Goal: Check status: Check status

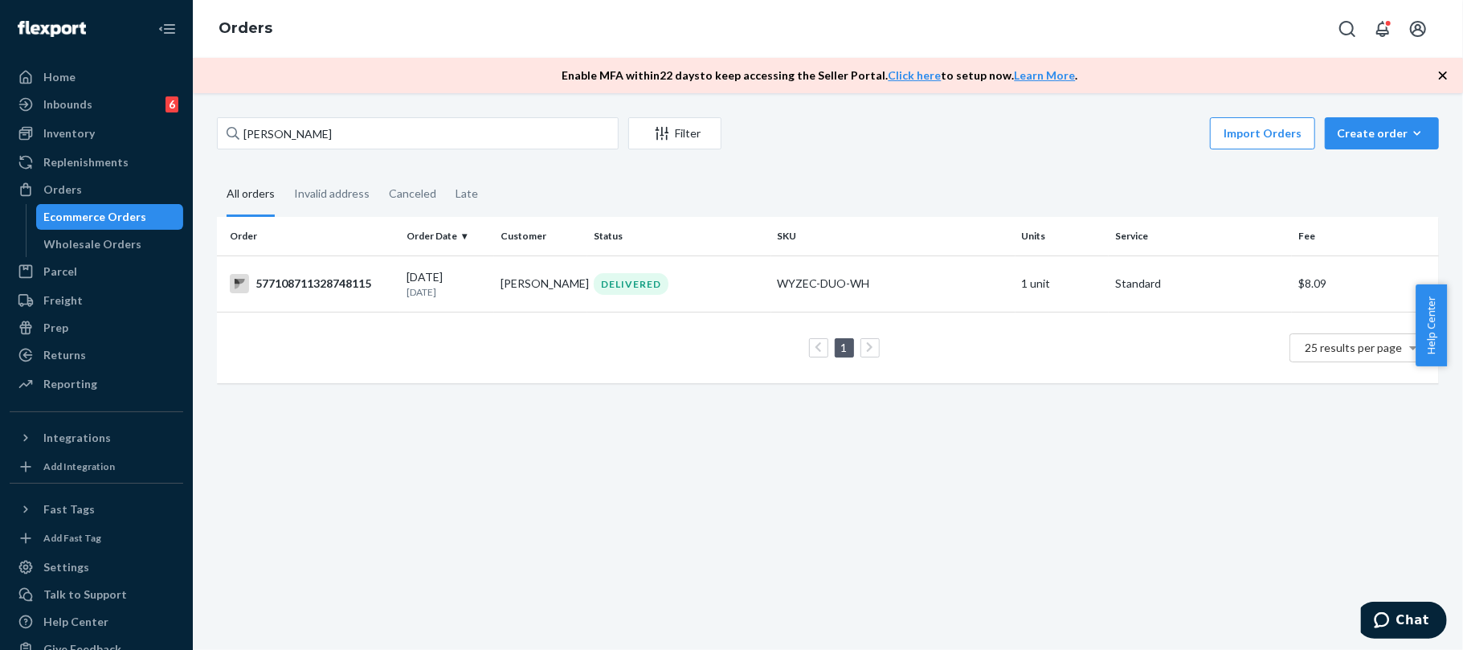
click at [321, 136] on input "[PERSON_NAME]" at bounding box center [418, 133] width 402 height 32
type input "US-8966994"
click at [300, 287] on div "US-8966994" at bounding box center [312, 283] width 164 height 19
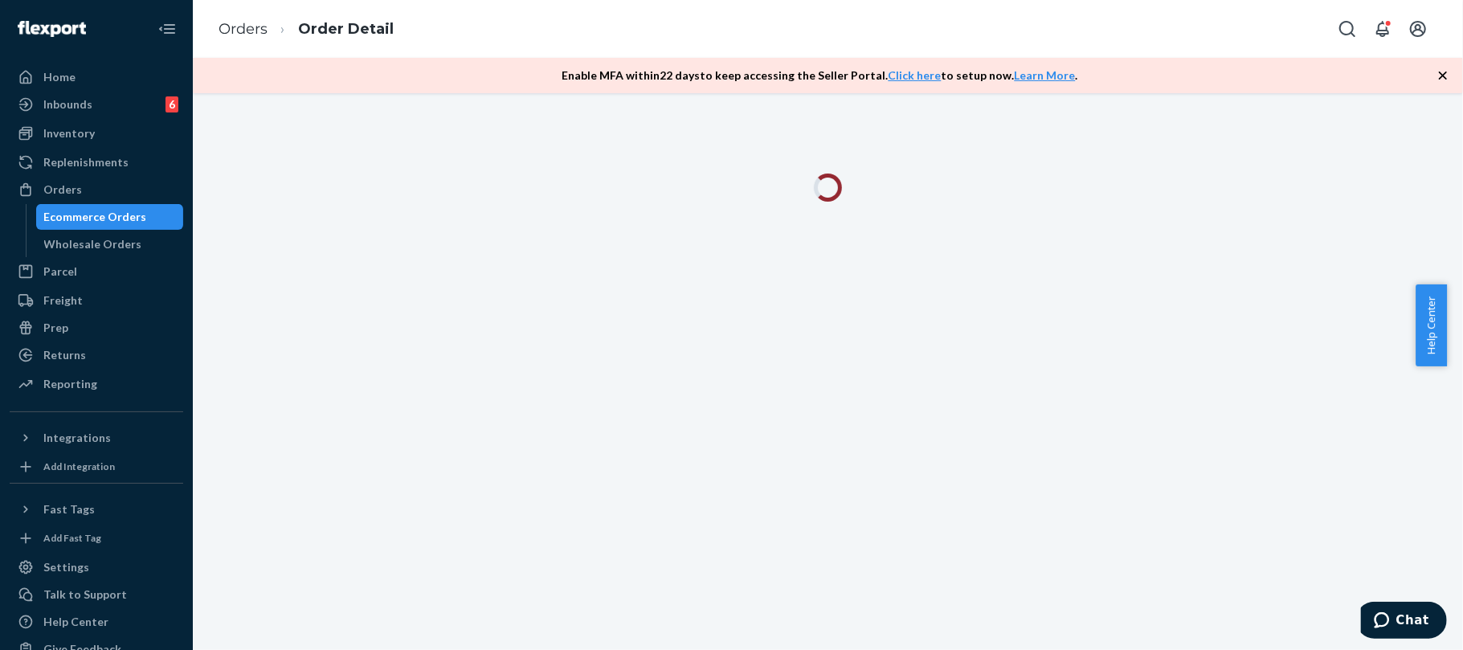
click at [287, 272] on div at bounding box center [828, 371] width 1270 height 557
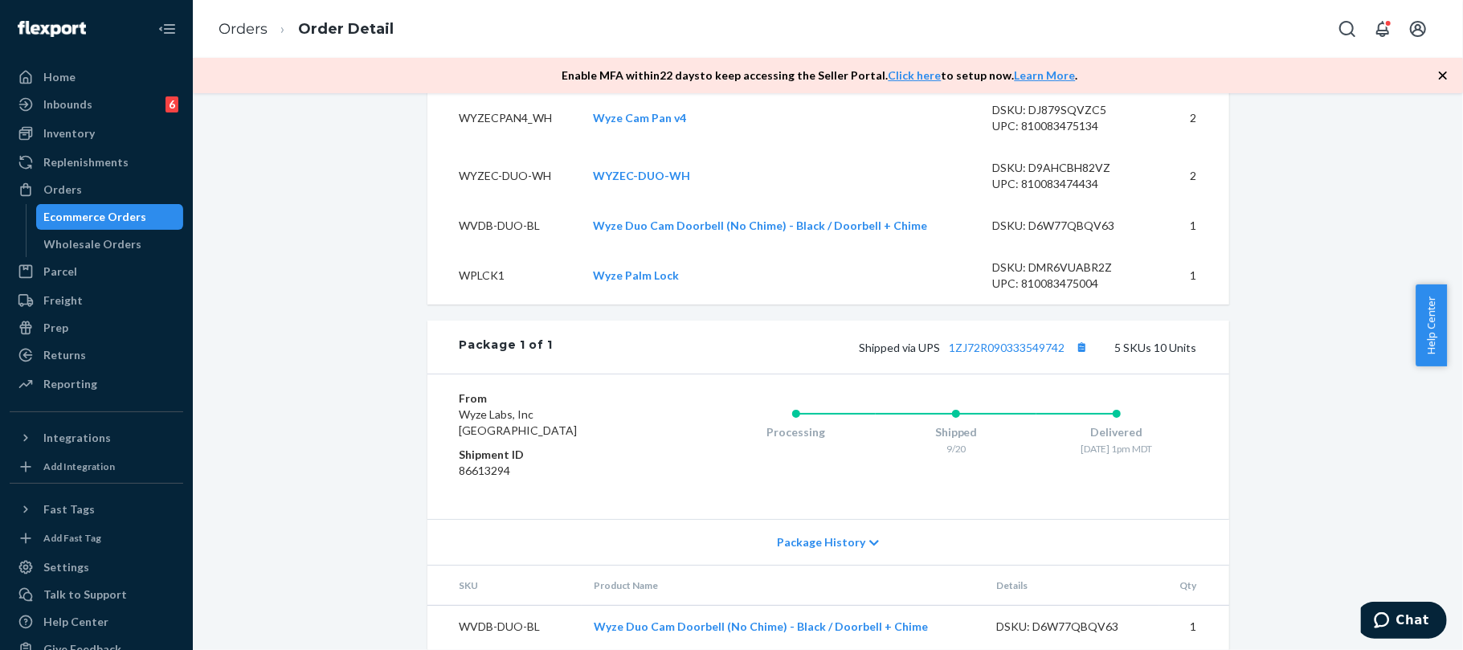
scroll to position [669, 0]
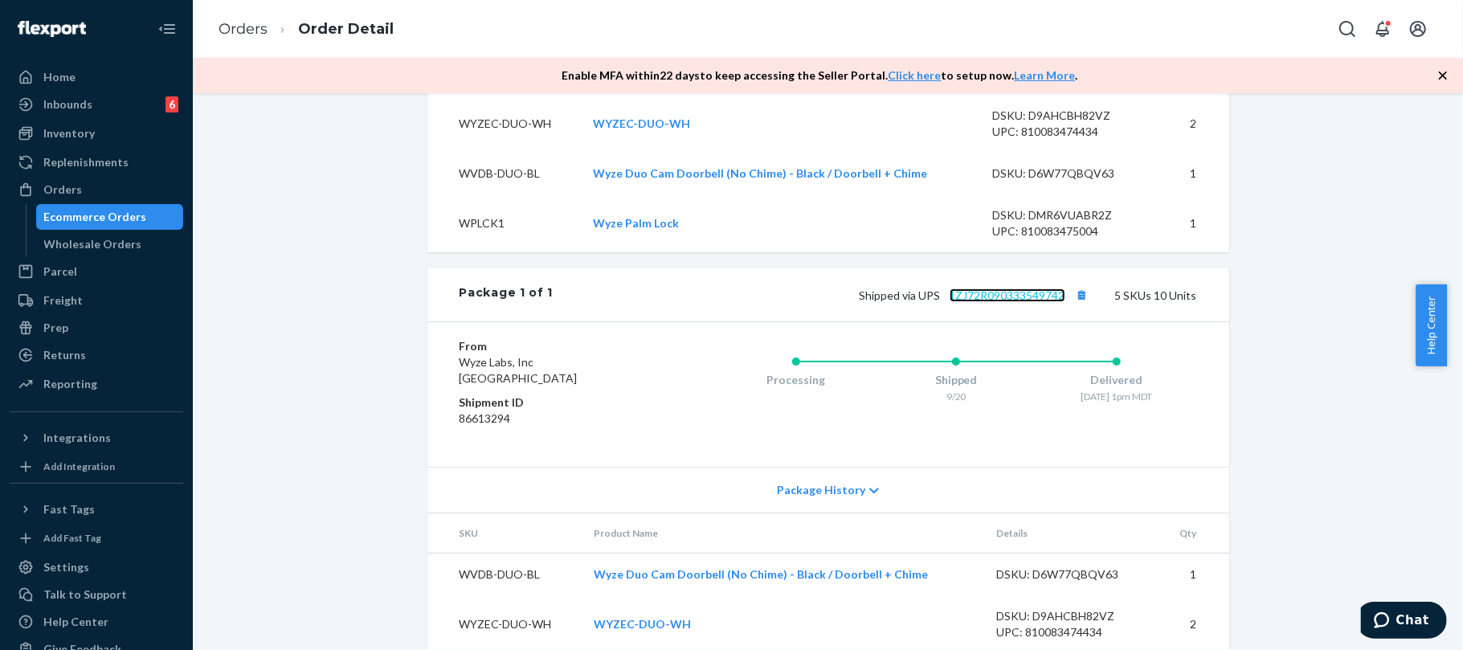
click at [996, 302] on link "1ZJ72R090333549742" at bounding box center [1008, 295] width 116 height 14
click at [243, 31] on link "Orders" at bounding box center [243, 29] width 49 height 18
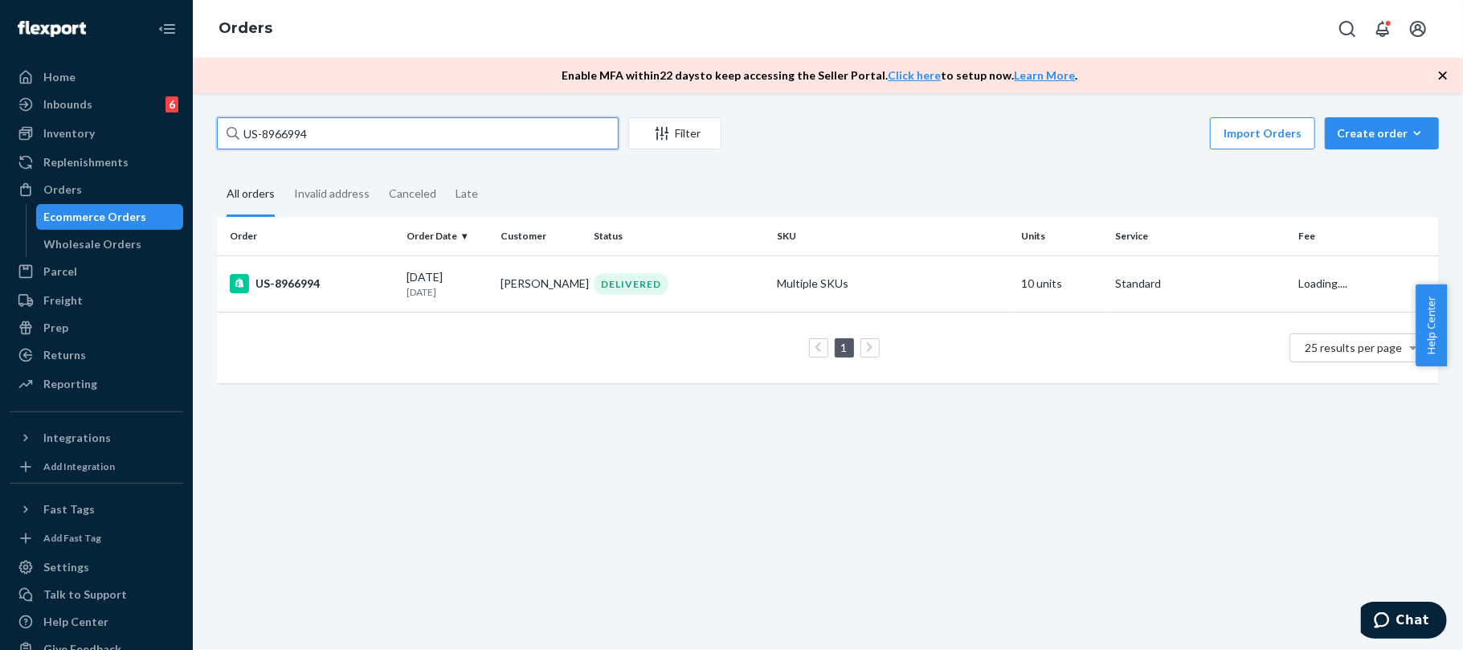
click at [350, 127] on input "US-8966994" at bounding box center [418, 133] width 402 height 32
paste input "[CREDIT_CARD_NUMBER]"
type input "[CREDIT_CARD_NUMBER]"
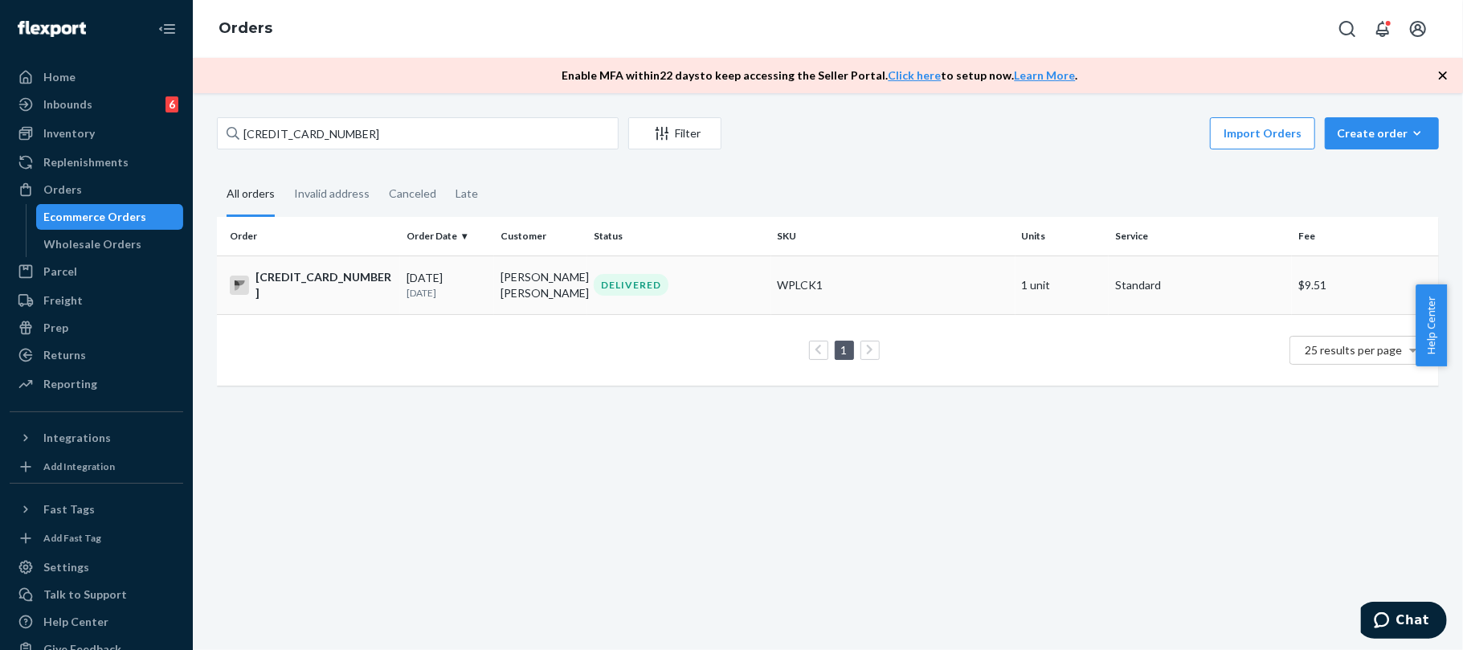
click at [345, 278] on div "[CREDIT_CARD_NUMBER]" at bounding box center [312, 285] width 164 height 32
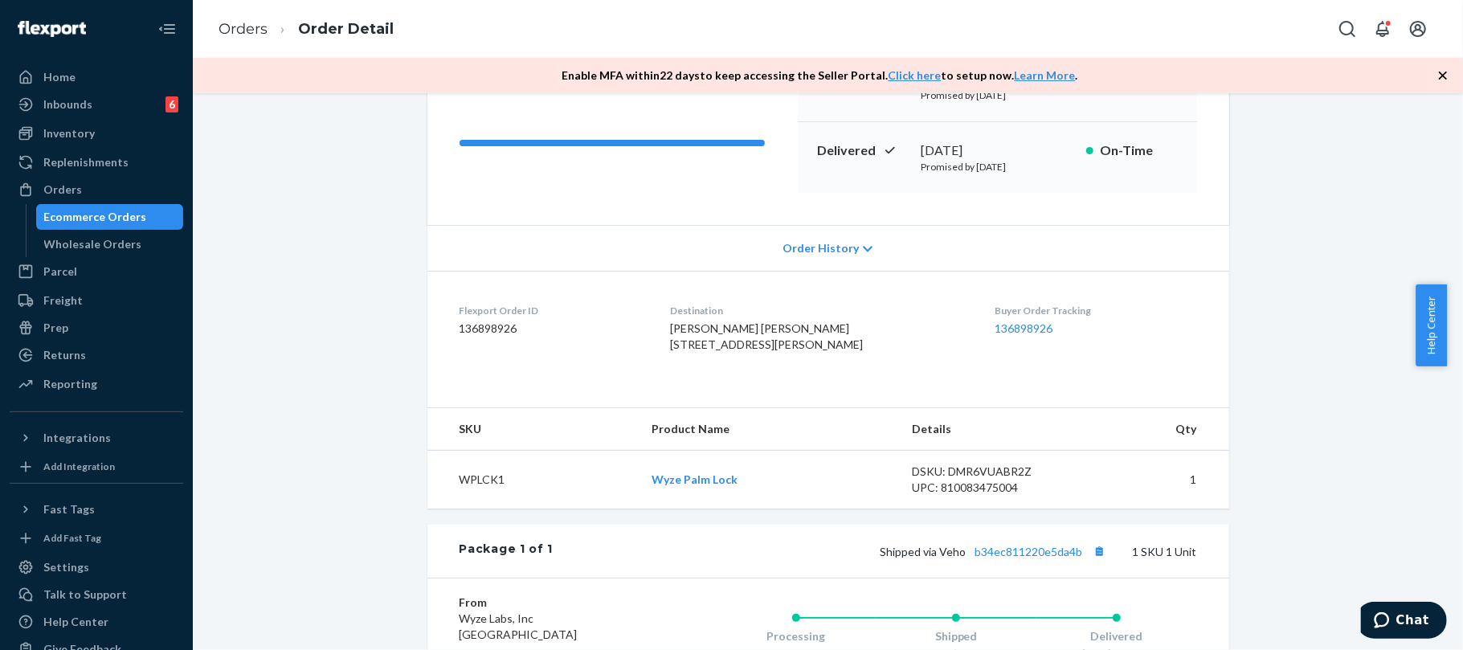
scroll to position [485, 0]
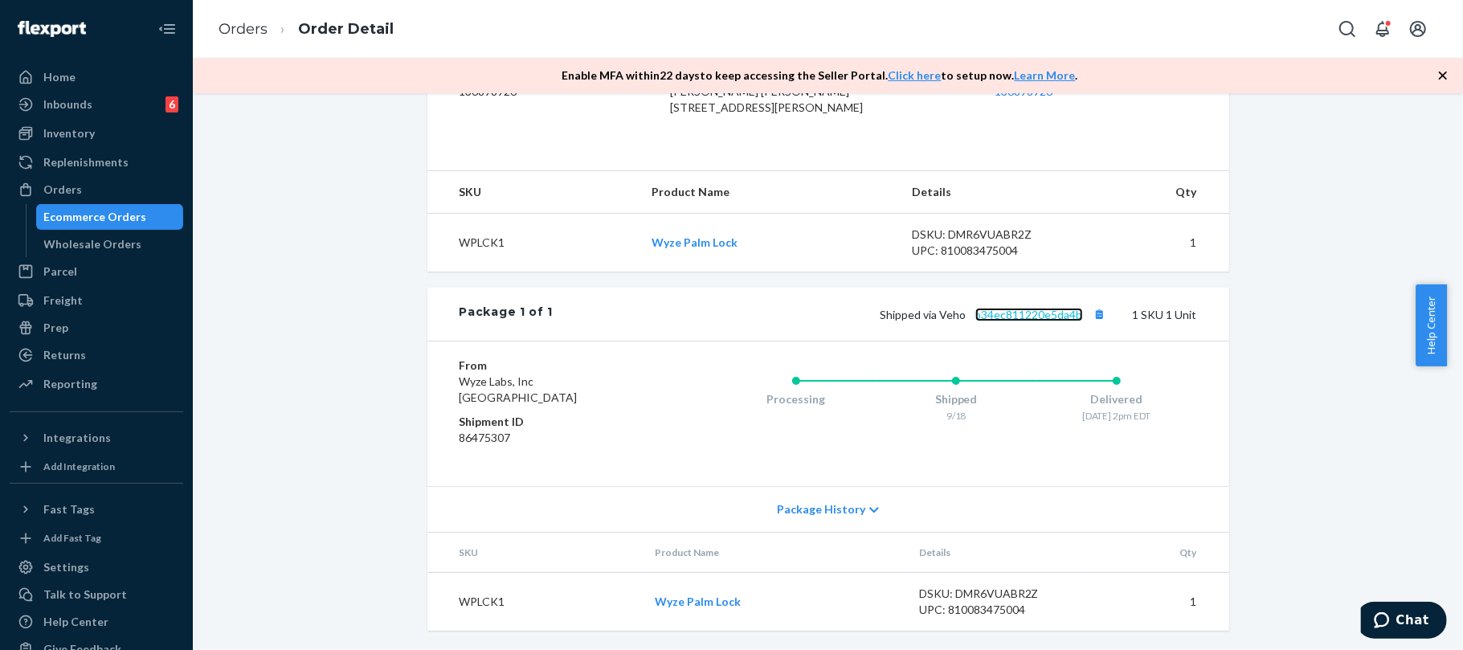
click at [1020, 313] on link "b34ec811220e5da4b" at bounding box center [1029, 315] width 108 height 14
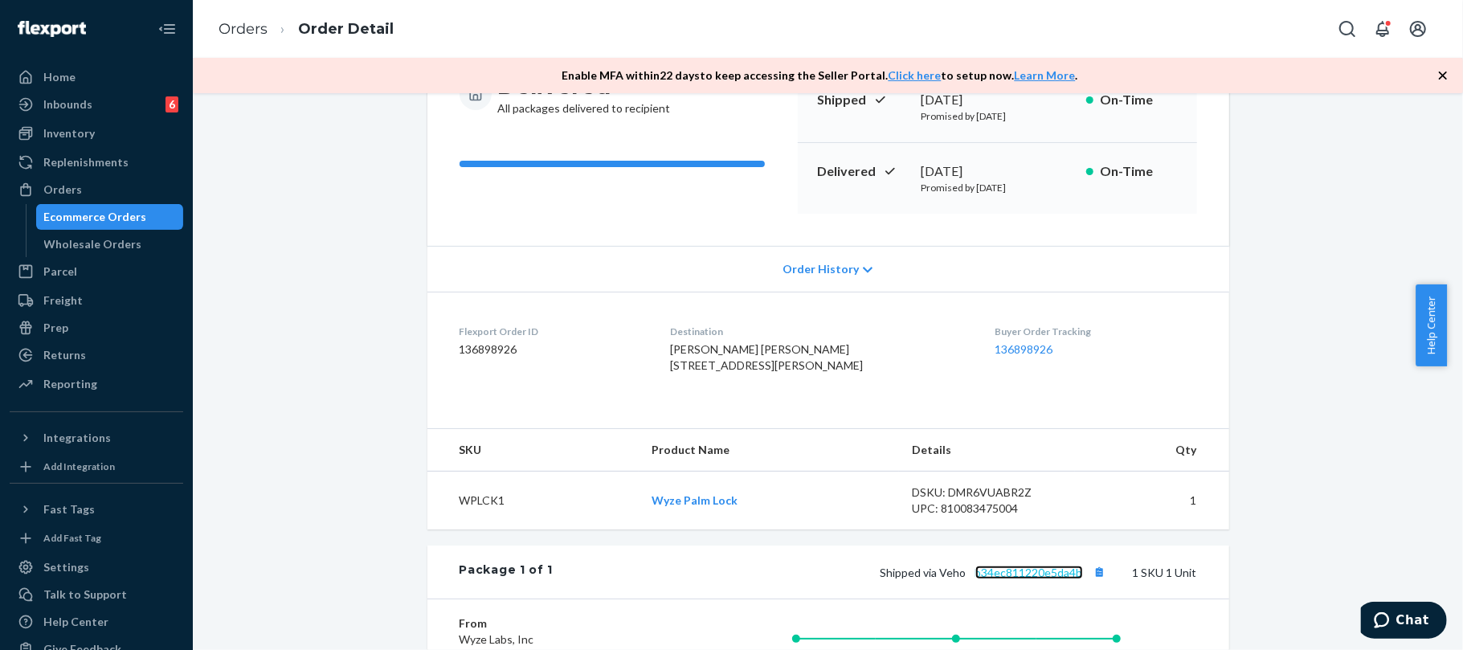
scroll to position [164, 0]
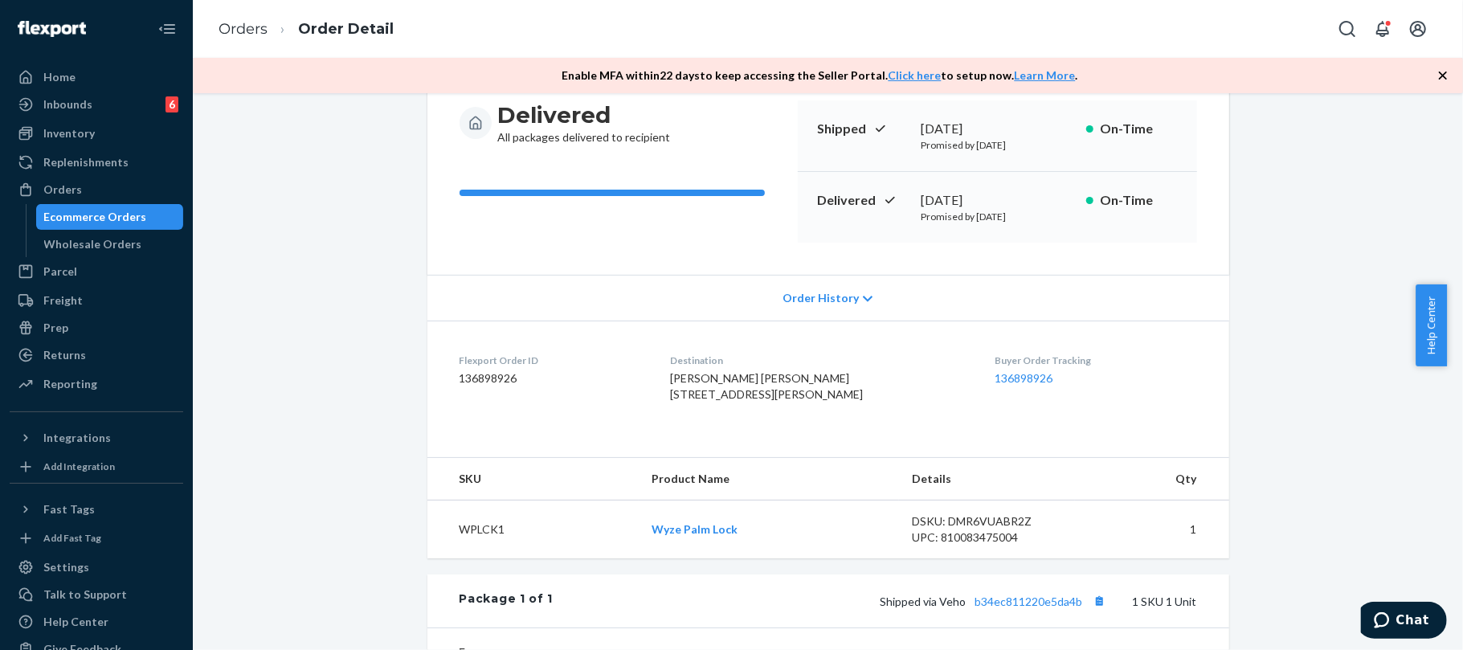
click at [746, 395] on span "[PERSON_NAME] [PERSON_NAME] [STREET_ADDRESS][PERSON_NAME]" at bounding box center [766, 386] width 193 height 30
copy span "11830 Ramble Dr"
click at [763, 399] on span "[PERSON_NAME] [PERSON_NAME] [STREET_ADDRESS][PERSON_NAME]" at bounding box center [766, 386] width 193 height 30
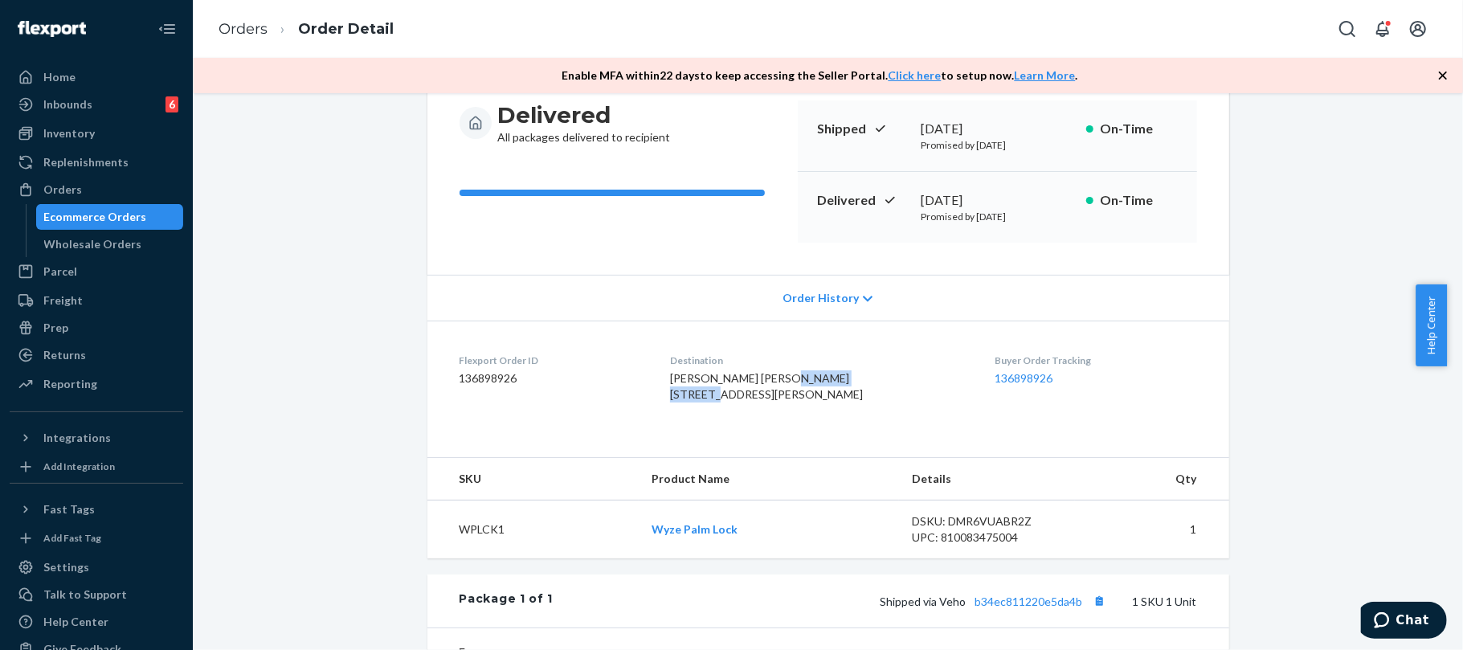
click at [762, 397] on span "[PERSON_NAME] [PERSON_NAME] [STREET_ADDRESS][PERSON_NAME]" at bounding box center [766, 386] width 193 height 30
copy span "11830 Ramble Dr"
